Goal: Use online tool/utility: Utilize a website feature to perform a specific function

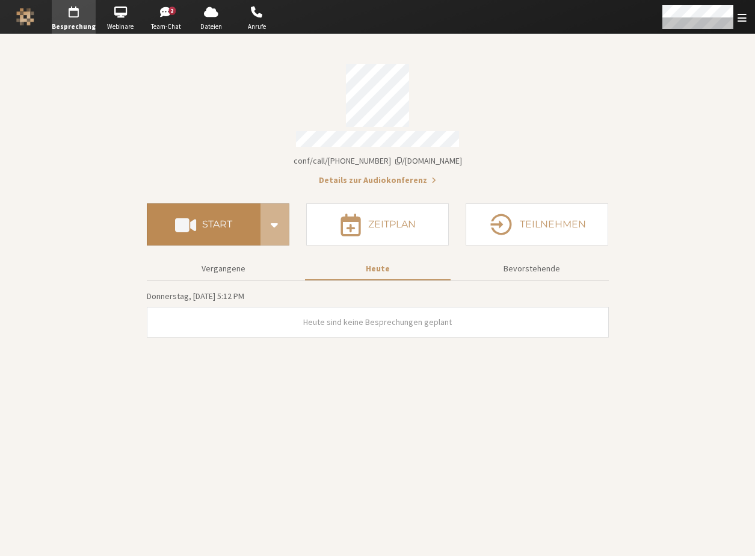
click at [223, 220] on h4 "Start" at bounding box center [217, 225] width 30 height 10
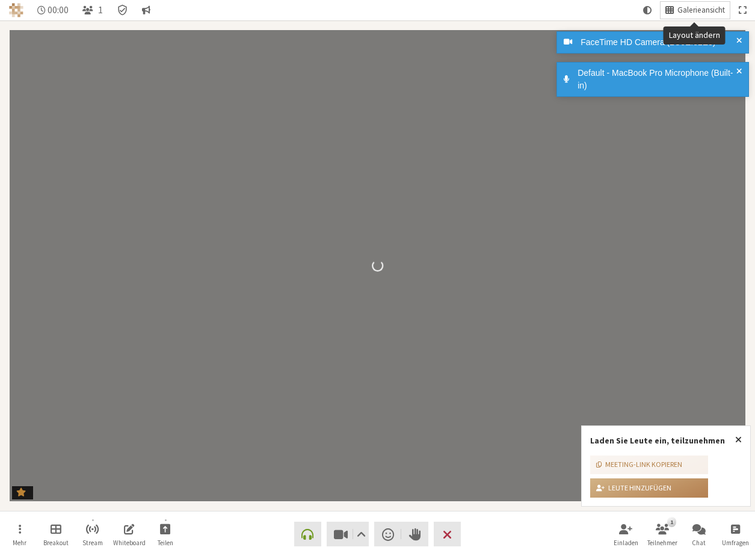
click at [700, 10] on span "Galerieansicht" at bounding box center [702, 10] width 48 height 9
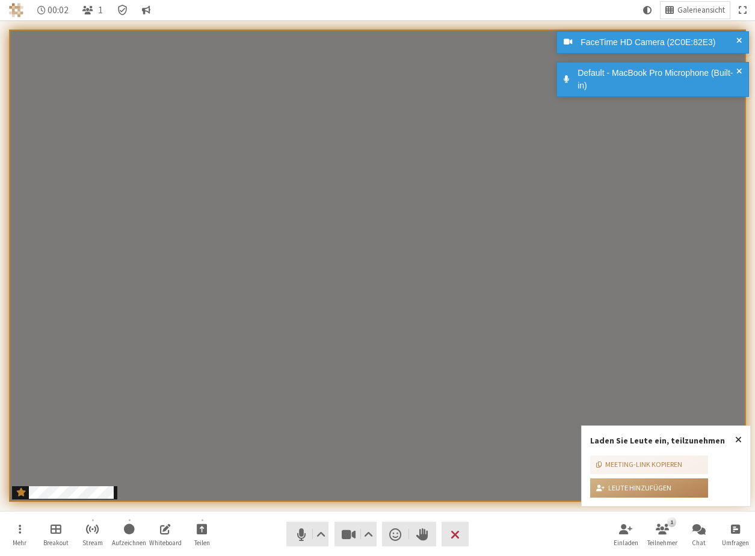
click at [741, 68] on span at bounding box center [739, 79] width 5 height 25
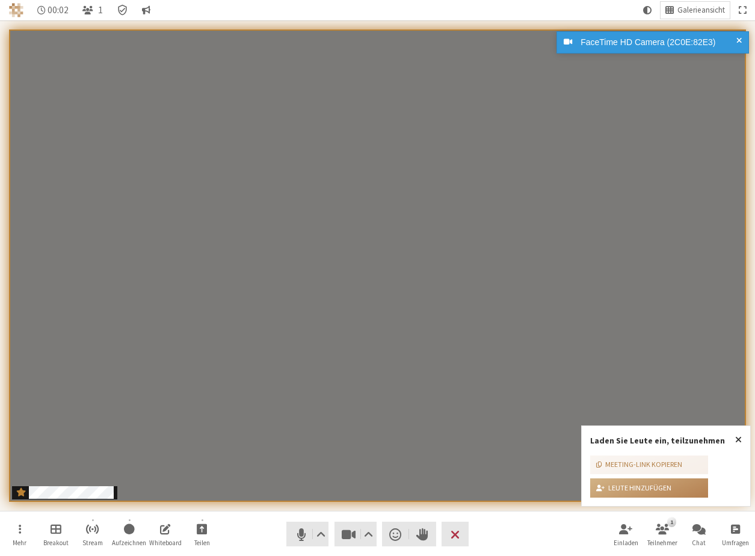
click at [738, 42] on span at bounding box center [739, 42] width 5 height 13
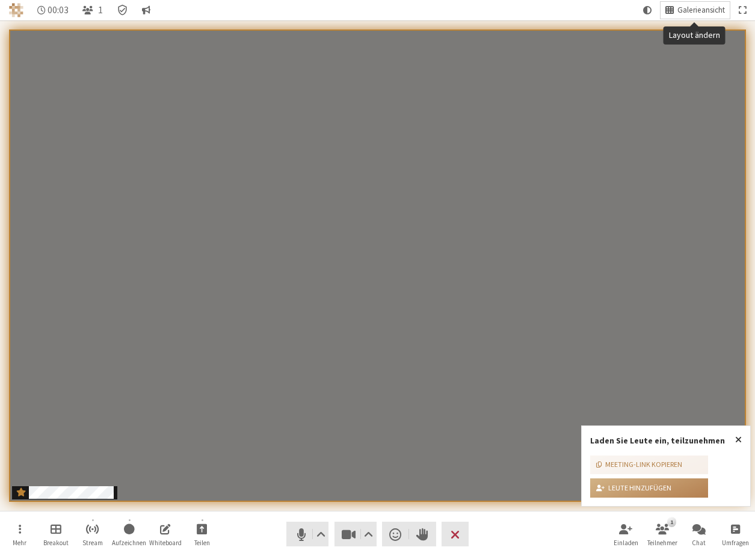
click at [706, 6] on span "Galerieansicht" at bounding box center [702, 10] width 48 height 9
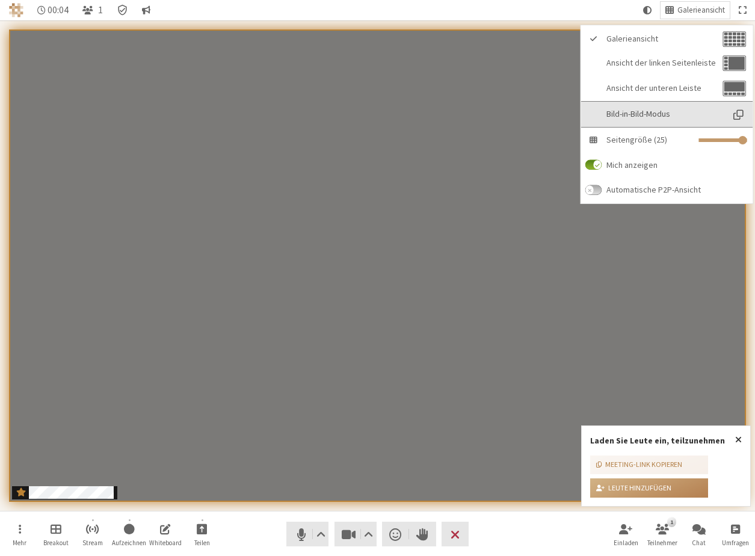
click at [653, 108] on button "Bild-in-Bild-Modus" at bounding box center [667, 114] width 172 height 25
